Goal: Task Accomplishment & Management: Use online tool/utility

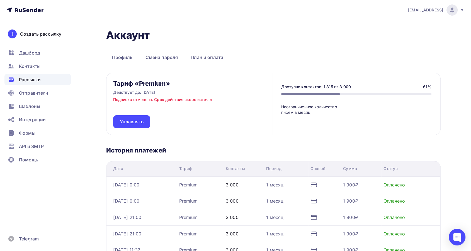
click at [42, 84] on div "Рассылки" at bounding box center [37, 79] width 66 height 11
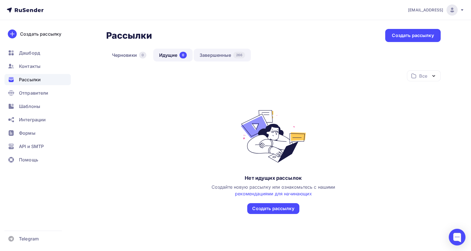
click at [205, 55] on link "Завершенные 266" at bounding box center [222, 55] width 57 height 13
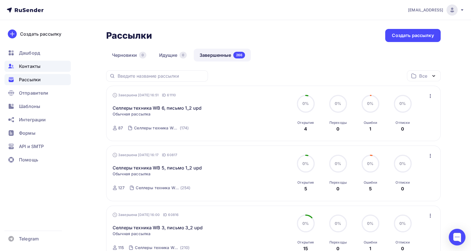
click at [31, 65] on span "Контакты" at bounding box center [29, 66] width 21 height 7
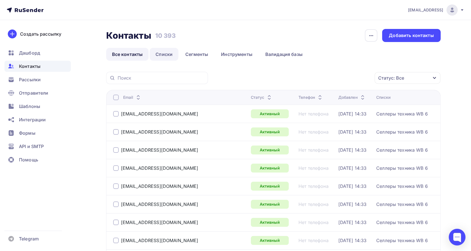
click at [165, 52] on link "Списки" at bounding box center [164, 54] width 29 height 13
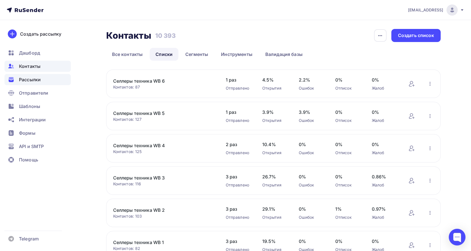
click at [32, 78] on span "Рассылки" at bounding box center [30, 79] width 22 height 7
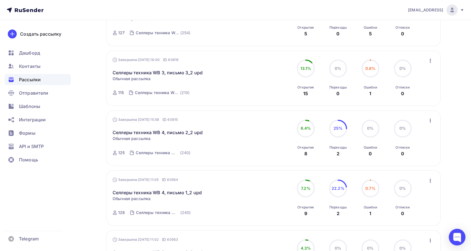
scroll to position [155, 0]
click at [34, 68] on span "Контакты" at bounding box center [29, 66] width 21 height 7
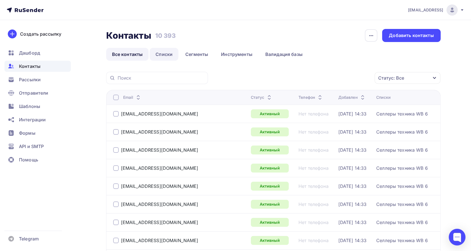
click at [167, 52] on link "Списки" at bounding box center [164, 54] width 29 height 13
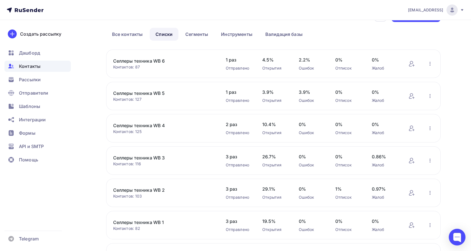
scroll to position [31, 0]
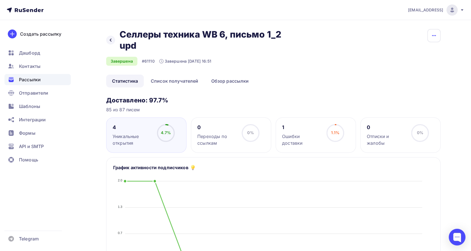
click at [438, 34] on button "button" at bounding box center [433, 35] width 13 height 13
click at [425, 55] on div "Копировать" at bounding box center [411, 53] width 53 height 7
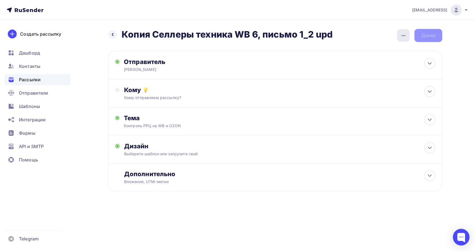
click at [404, 35] on icon "button" at bounding box center [403, 35] width 7 height 7
click at [388, 67] on div "Переименовать рассылку" at bounding box center [374, 64] width 69 height 7
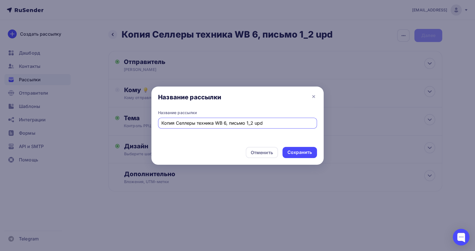
drag, startPoint x: 175, startPoint y: 124, endPoint x: 137, endPoint y: 126, distance: 38.0
click at [137, 126] on div "Название рассылки Название рассылки Копия Селлеры техника WB 6, письмо 1_2 upd …" at bounding box center [237, 125] width 475 height 251
drag, startPoint x: 233, startPoint y: 121, endPoint x: 233, endPoint y: 126, distance: 5.4
click at [233, 122] on input "Селлеры техника WB 6, письмо 1_2 upd" at bounding box center [238, 123] width 153 height 7
type input "Селлеры техника WB 6, письмо 2_2 upd"
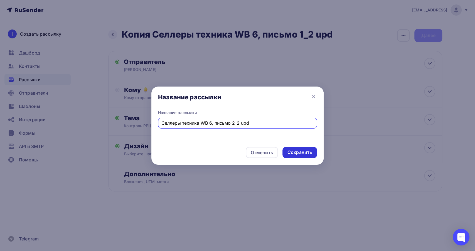
click at [299, 149] on div "Сохранить" at bounding box center [300, 152] width 25 height 6
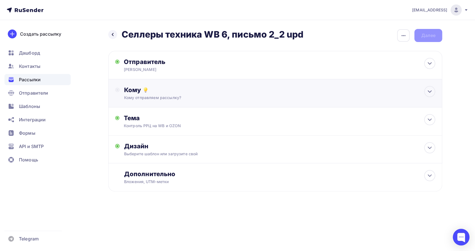
click at [221, 96] on div "Кому отправляем рассылку?" at bounding box center [264, 98] width 280 height 6
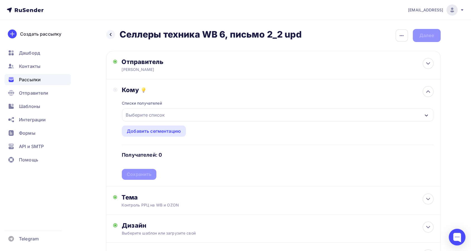
click at [212, 116] on div "Выберите список" at bounding box center [277, 115] width 311 height 13
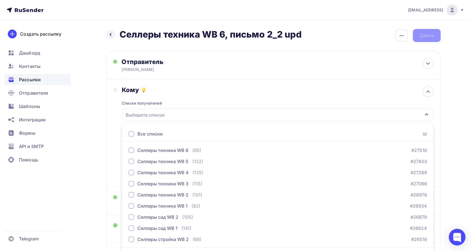
scroll to position [16, 0]
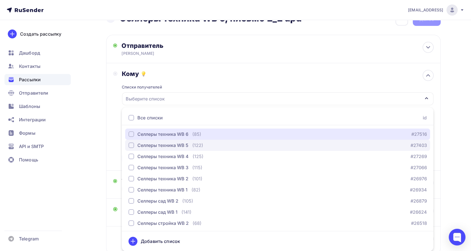
drag, startPoint x: 176, startPoint y: 134, endPoint x: 127, endPoint y: 145, distance: 50.3
click at [175, 135] on div "Селлеры техника WB 6" at bounding box center [162, 134] width 51 height 7
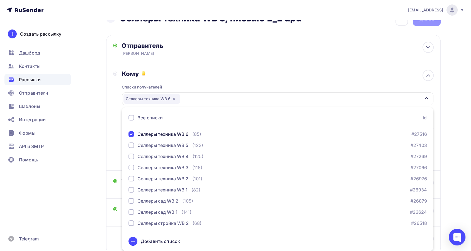
click at [109, 145] on div "Кому Списки получателей Селлеры техника WB 6 Все списки id Селлеры техника WB 6…" at bounding box center [273, 116] width 334 height 107
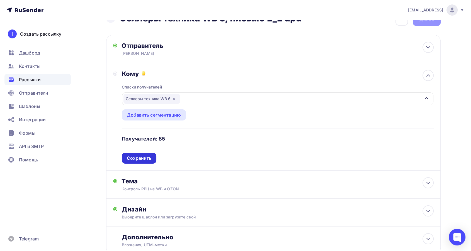
click at [133, 158] on div "Сохранить" at bounding box center [139, 158] width 25 height 6
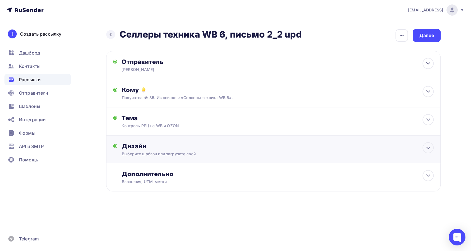
scroll to position [0, 0]
click at [178, 120] on div "Тема" at bounding box center [179, 118] width 110 height 8
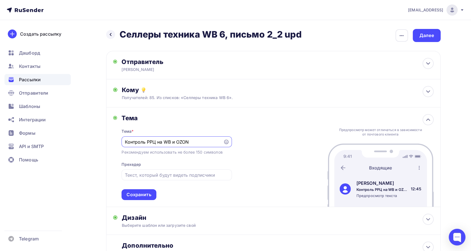
click at [125, 142] on input "Контроль РРЦ на WB и OZON" at bounding box center [172, 142] width 95 height 7
type input "Re:Контроль РРЦ на WB и OZON"
click at [146, 193] on div "Сохранить" at bounding box center [138, 195] width 25 height 6
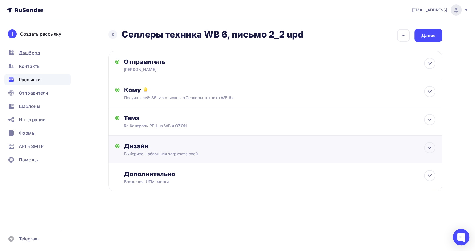
click at [198, 143] on div "Дизайн" at bounding box center [279, 146] width 311 height 8
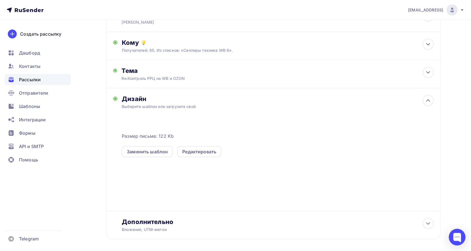
scroll to position [71, 0]
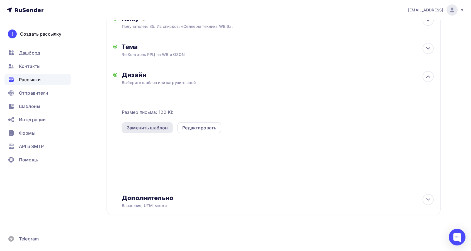
click at [157, 129] on div "Заменить шаблон" at bounding box center [147, 127] width 41 height 7
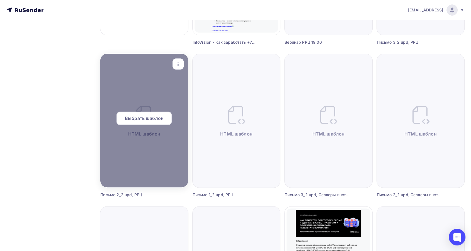
scroll to position [185, 0]
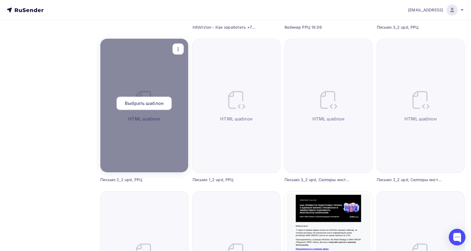
drag, startPoint x: 159, startPoint y: 104, endPoint x: 158, endPoint y: 108, distance: 4.3
click at [159, 104] on span "Выбрать шаблон" at bounding box center [144, 103] width 39 height 7
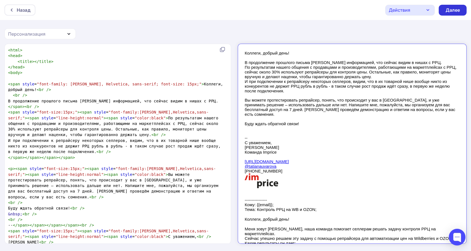
click at [449, 10] on div "Далее" at bounding box center [452, 10] width 14 height 6
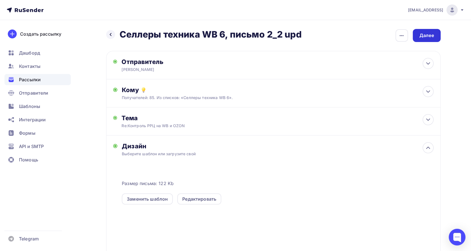
click at [430, 36] on div "Далее" at bounding box center [426, 35] width 14 height 6
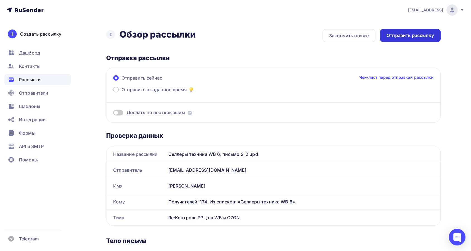
click at [410, 35] on div "Отправить рассылку" at bounding box center [409, 35] width 47 height 6
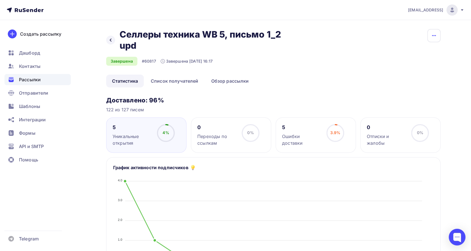
click at [434, 33] on icon "button" at bounding box center [433, 35] width 7 height 7
click at [417, 53] on div "Копировать" at bounding box center [411, 53] width 53 height 7
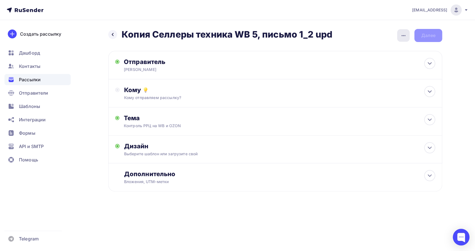
click at [405, 36] on icon "button" at bounding box center [403, 35] width 7 height 7
click at [373, 62] on div "Переименовать рассылку" at bounding box center [374, 64] width 69 height 7
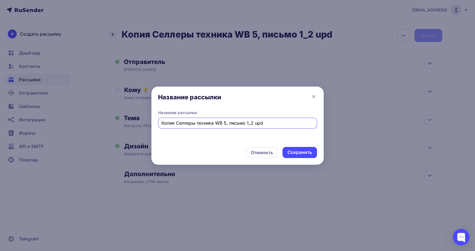
drag, startPoint x: 176, startPoint y: 122, endPoint x: 133, endPoint y: 128, distance: 43.1
click at [133, 128] on div "Название рассылки Название рассылки Копия Селлеры техника WB 5, письмо 1_2 upd …" at bounding box center [237, 125] width 475 height 251
click at [234, 123] on input "Селлеры техника WB 5, письмо 1_2 upd" at bounding box center [238, 123] width 153 height 7
type input "Селлеры техника WB 5, письмо 2_2 upd"
click at [296, 151] on div "Сохранить" at bounding box center [300, 152] width 25 height 6
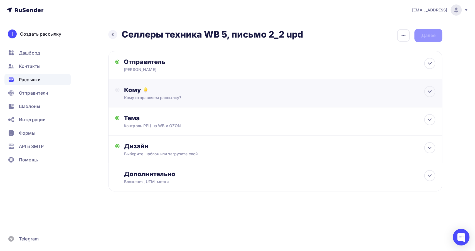
click at [220, 94] on div "Кому Кому отправляем рассылку? Списки получателей Выберите список Все списки id…" at bounding box center [279, 93] width 311 height 14
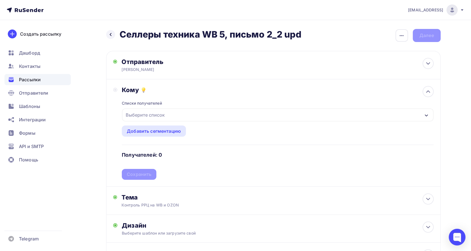
click at [218, 114] on div "Выберите список" at bounding box center [277, 115] width 311 height 13
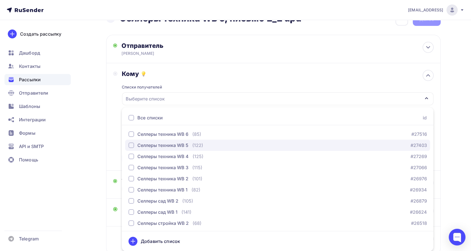
click at [186, 145] on div "Селлеры техника WB 5" at bounding box center [162, 145] width 51 height 7
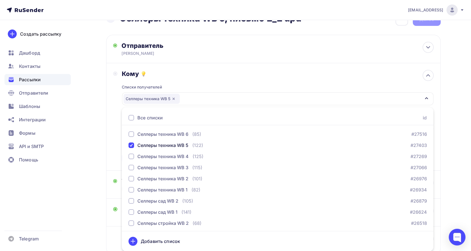
click at [112, 135] on div "Кому Списки получателей Селлеры техника WB 5 Все списки id Селлеры техника WB 6…" at bounding box center [273, 116] width 334 height 107
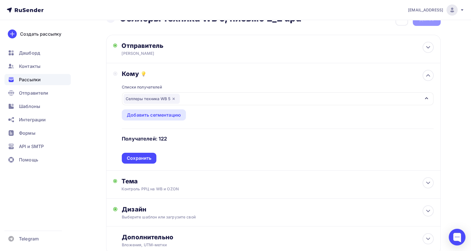
click at [151, 158] on div "Сохранить" at bounding box center [139, 158] width 35 height 11
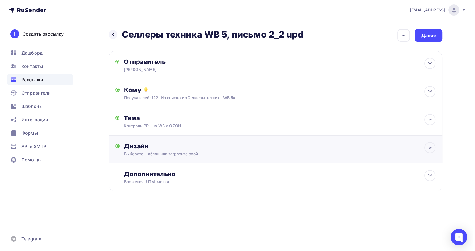
scroll to position [0, 0]
click at [200, 129] on div "Тема Контроль РРЦ на WB и OZON Тема * Контроль РРЦ на WB и OZON Рекомендуем исп…" at bounding box center [275, 121] width 334 height 28
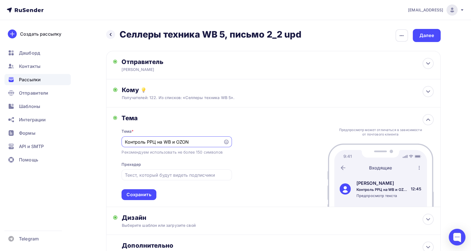
click at [125, 143] on input "Контроль РРЦ на WB и OZON" at bounding box center [172, 142] width 95 height 7
type input "Re:Контроль РРЦ на WB и OZON"
click at [143, 194] on div "Сохранить" at bounding box center [138, 195] width 25 height 6
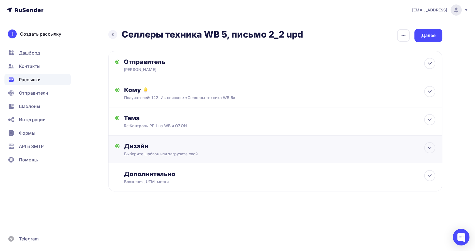
click at [259, 150] on div "Дизайн Выберите шаблон или загрузите свой Размер письма: 122 Kb Заменить шаблон…" at bounding box center [279, 149] width 311 height 14
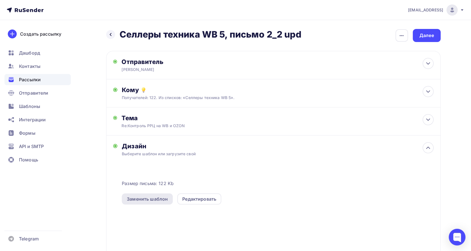
click at [161, 200] on div "Заменить шаблон" at bounding box center [147, 199] width 41 height 7
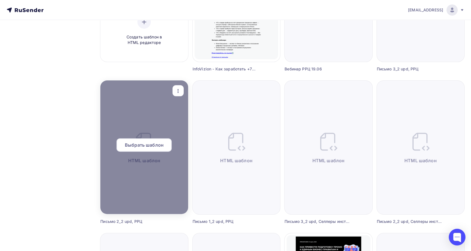
scroll to position [155, 0]
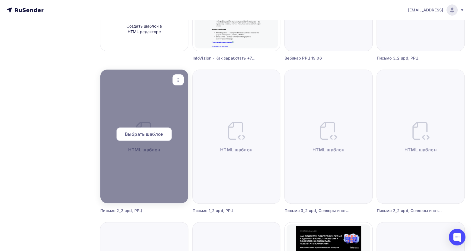
click at [153, 136] on span "Выбрать шаблон" at bounding box center [144, 134] width 39 height 7
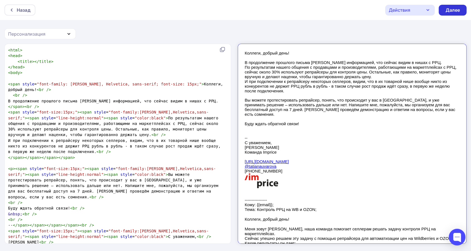
click at [451, 13] on div "Далее" at bounding box center [452, 10] width 14 height 6
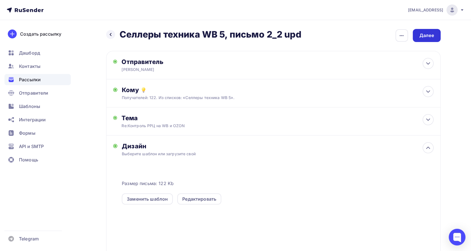
click at [425, 36] on div "Далее" at bounding box center [426, 35] width 14 height 6
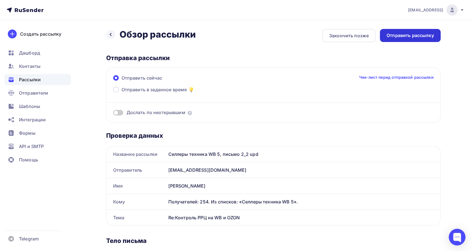
click at [417, 39] on div "Отправить рассылку" at bounding box center [410, 35] width 61 height 13
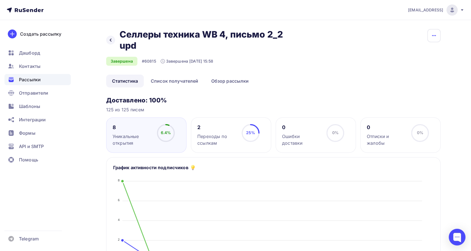
click at [434, 37] on icon "button" at bounding box center [433, 35] width 7 height 7
click at [423, 53] on div "Копировать" at bounding box center [411, 53] width 53 height 7
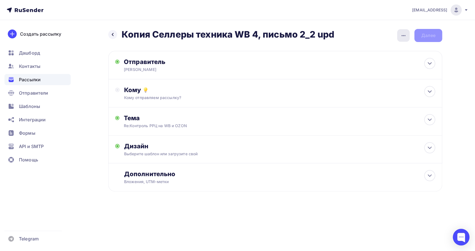
click at [403, 38] on icon "button" at bounding box center [403, 35] width 7 height 7
click at [391, 62] on div "Переименовать рассылку" at bounding box center [374, 64] width 69 height 7
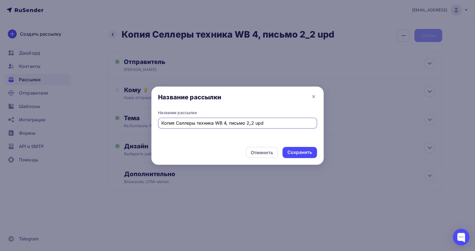
drag, startPoint x: 175, startPoint y: 120, endPoint x: 134, endPoint y: 120, distance: 41.5
click at [134, 120] on div "Название рассылки Название рассылки Копия Селлеры техника WB 4, письмо 2_2 upd …" at bounding box center [237, 125] width 475 height 251
click at [234, 125] on input "Селлеры техника WB 4, письмо 2_2 upd" at bounding box center [238, 123] width 153 height 7
type input "Селлеры техника WB 4, письмо 3_2 upd"
click at [291, 150] on div "Сохранить" at bounding box center [300, 152] width 25 height 6
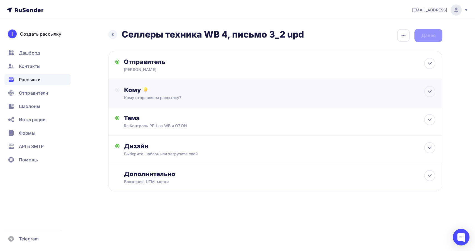
click at [222, 91] on div "Кому" at bounding box center [279, 90] width 311 height 8
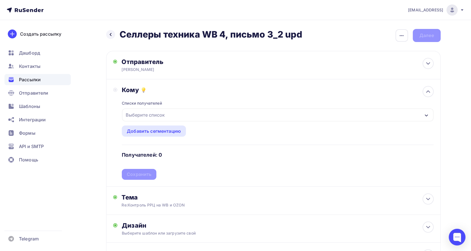
click at [211, 116] on div "Выберите список" at bounding box center [277, 115] width 311 height 13
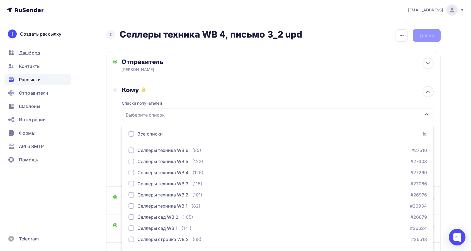
scroll to position [16, 0]
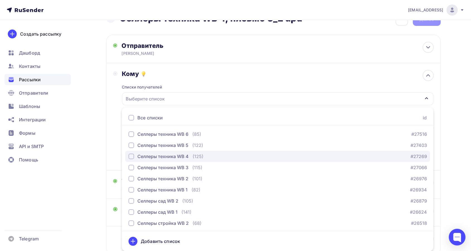
click at [193, 154] on div "(125)" at bounding box center [197, 156] width 11 height 7
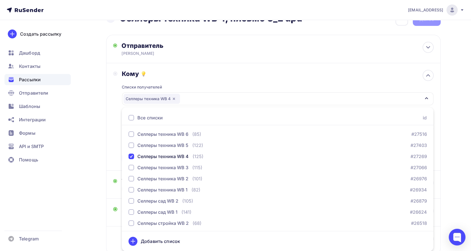
click at [118, 160] on div "Кому Списки получателей Селлеры техника WB 4 Все списки id Селлеры техника WB 6…" at bounding box center [273, 117] width 320 height 94
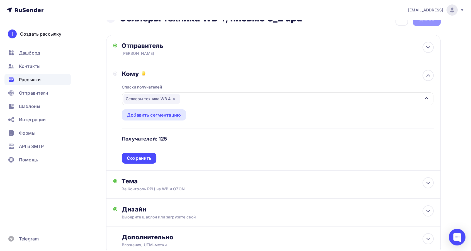
click at [131, 158] on div "Сохранить" at bounding box center [139, 158] width 25 height 6
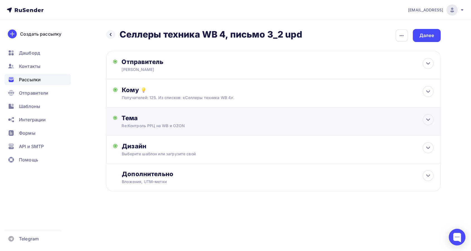
scroll to position [0, 0]
click at [267, 159] on div "Дизайн Выберите шаблон или загрузите свой Размер письма: 122 Kb Заменить шаблон…" at bounding box center [275, 152] width 320 height 21
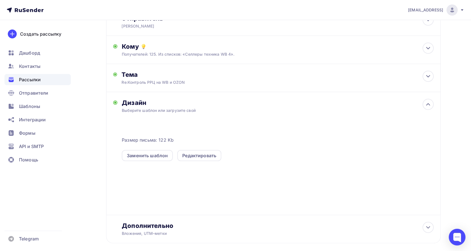
scroll to position [71, 0]
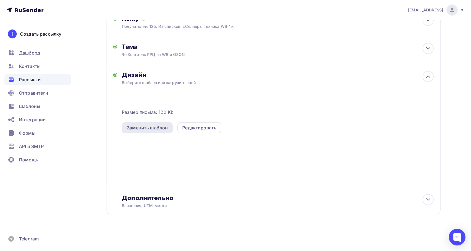
click at [161, 129] on div "Заменить шаблон" at bounding box center [147, 127] width 41 height 7
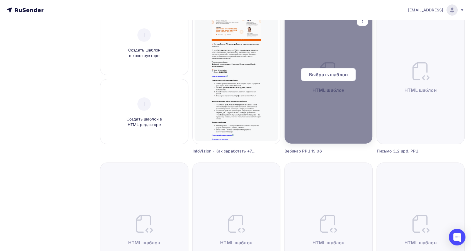
scroll to position [62, 0]
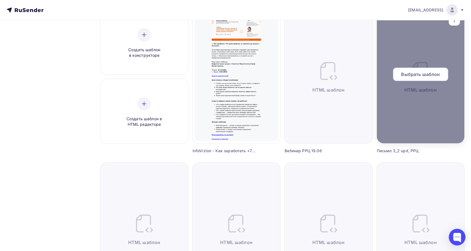
click at [414, 73] on span "Выбрать шаблон" at bounding box center [420, 74] width 39 height 7
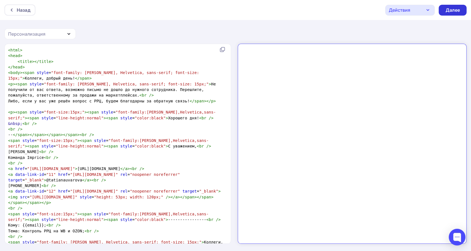
click at [454, 13] on div "Далее" at bounding box center [452, 10] width 28 height 11
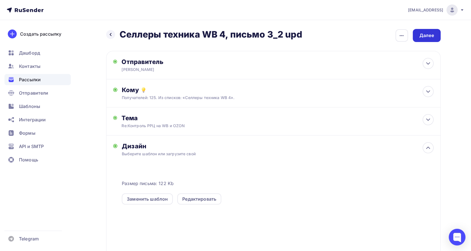
click at [429, 37] on div "Далее" at bounding box center [426, 35] width 14 height 6
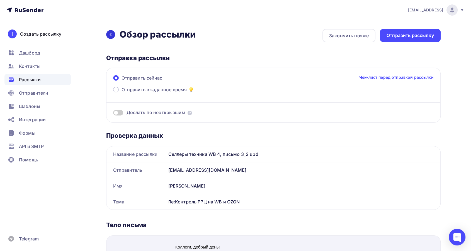
click at [111, 35] on icon at bounding box center [110, 34] width 2 height 3
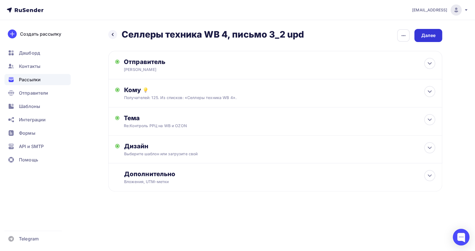
click at [429, 34] on div "Далее" at bounding box center [428, 35] width 14 height 6
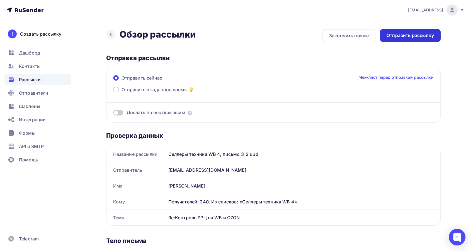
click at [421, 36] on div "Отправить рассылку" at bounding box center [409, 35] width 47 height 6
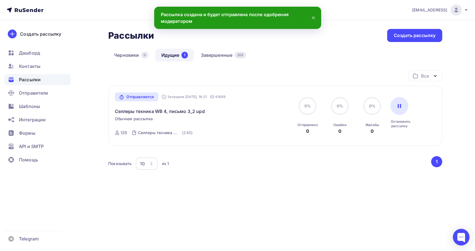
click at [33, 79] on span "Рассылки" at bounding box center [30, 79] width 22 height 7
